Goal: Task Accomplishment & Management: Manage account settings

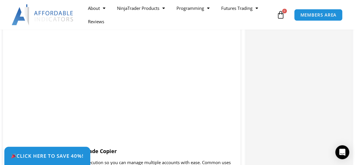
scroll to position [542, 0]
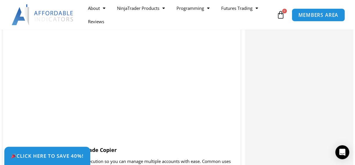
click at [309, 12] on span "MEMBERS AREA" at bounding box center [319, 14] width 40 height 5
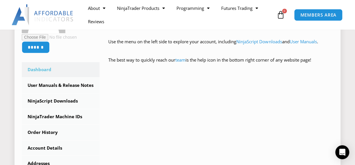
scroll to position [135, 0]
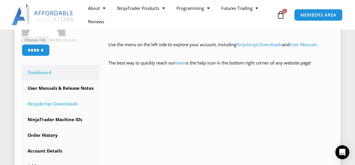
click at [63, 102] on link "NinjaScript Downloads" at bounding box center [61, 103] width 78 height 15
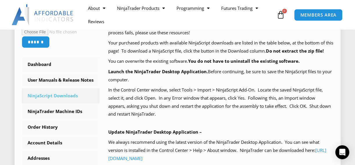
scroll to position [135, 0]
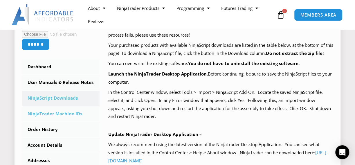
click at [65, 114] on link "NinjaTrader Machine IDs" at bounding box center [61, 113] width 78 height 15
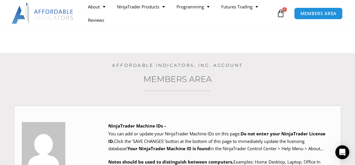
scroll to position [135, 0]
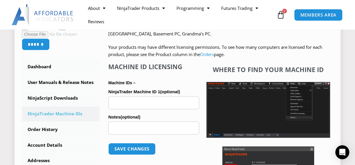
click at [146, 103] on input "NinjaTrader Machine ID 1 (optional)" at bounding box center [153, 102] width 91 height 13
drag, startPoint x: 146, startPoint y: 103, endPoint x: 167, endPoint y: 133, distance: 37.0
click at [167, 133] on input "Notes (optional)" at bounding box center [153, 127] width 91 height 13
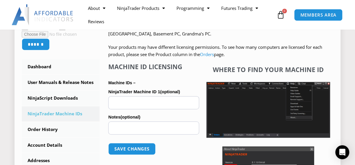
click at [151, 100] on input "NinjaTrader Machine ID 1 (optional)" at bounding box center [153, 102] width 91 height 13
paste input "**********"
type input "**********"
click at [96, 116] on link "NinjaTrader Machine IDs" at bounding box center [61, 113] width 78 height 15
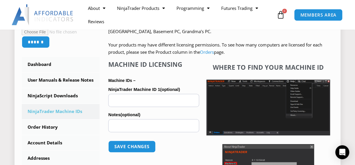
scroll to position [135, 0]
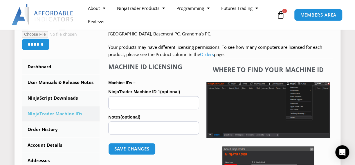
click at [121, 104] on input "NinjaTrader Machine ID 1 (optional)" at bounding box center [153, 102] width 91 height 13
paste input "**********"
type input "**********"
click at [195, 86] on p "Machine IDs –" at bounding box center [153, 83] width 91 height 8
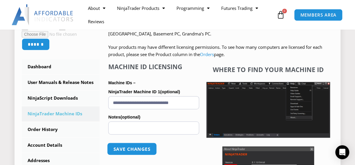
click at [134, 147] on button "Save changes" at bounding box center [132, 149] width 50 height 12
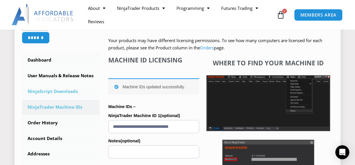
scroll to position [135, 0]
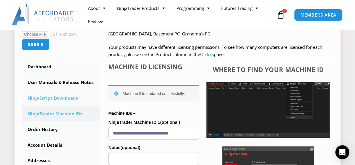
click at [53, 100] on link "NinjaScript Downloads" at bounding box center [61, 98] width 78 height 15
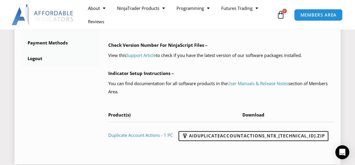
scroll to position [271, 0]
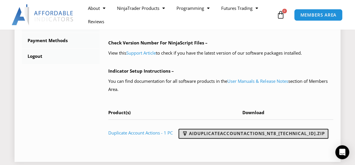
click at [210, 139] on link "AIDuplicateAccountActions_NT8_[TECHNICAL_ID].zip" at bounding box center [254, 134] width 150 height 10
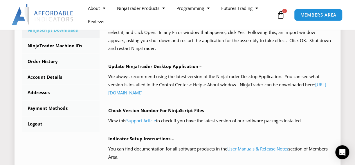
scroll to position [135, 0]
